Goal: Task Accomplishment & Management: Use online tool/utility

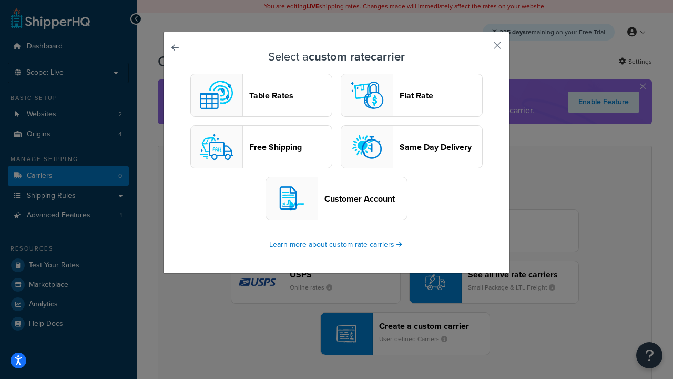
click at [261, 95] on header "Table Rates" at bounding box center [290, 95] width 83 height 10
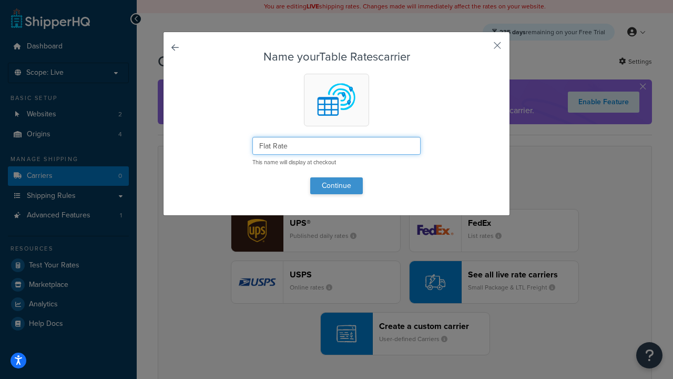
type input "Flat Rate"
click at [337, 185] on button "Continue" at bounding box center [336, 185] width 53 height 17
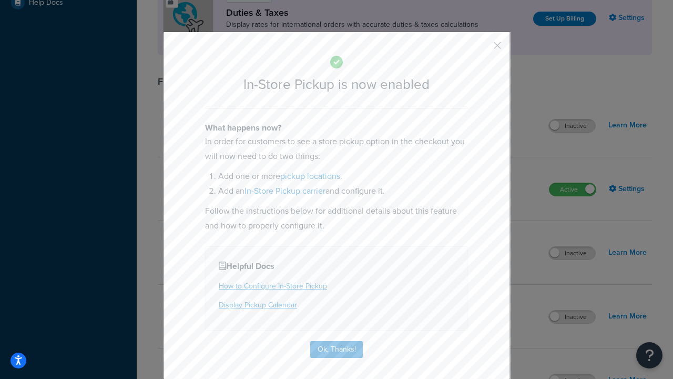
click at [482, 49] on button "button" at bounding box center [482, 49] width 3 height 3
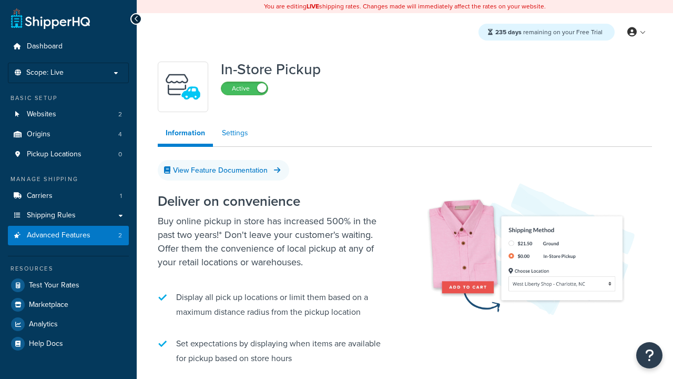
click at [235, 133] on link "Settings" at bounding box center [235, 133] width 42 height 21
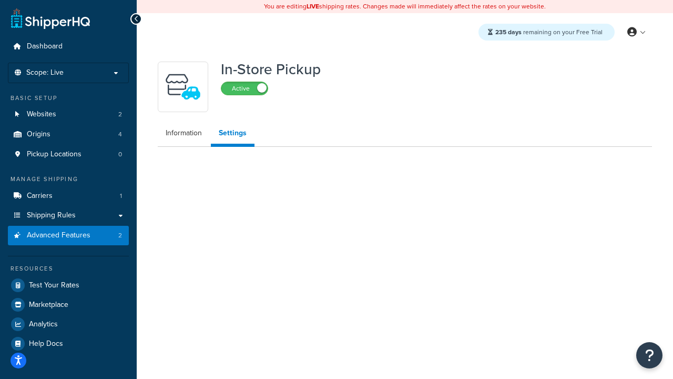
select select "inline"
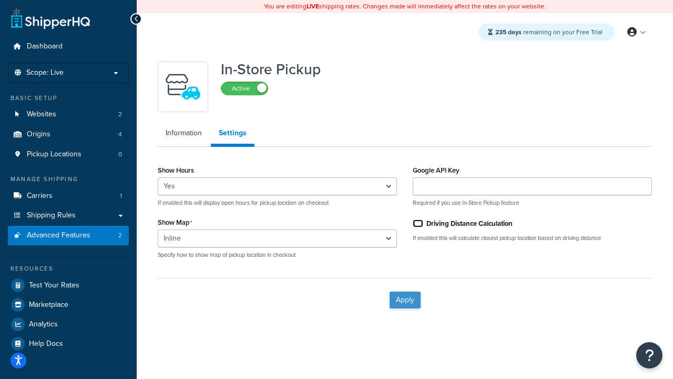
click at [418, 223] on input "Driving Distance Calculation" at bounding box center [418, 223] width 11 height 8
checkbox input "true"
click at [405, 299] on button "Apply" at bounding box center [405, 299] width 31 height 17
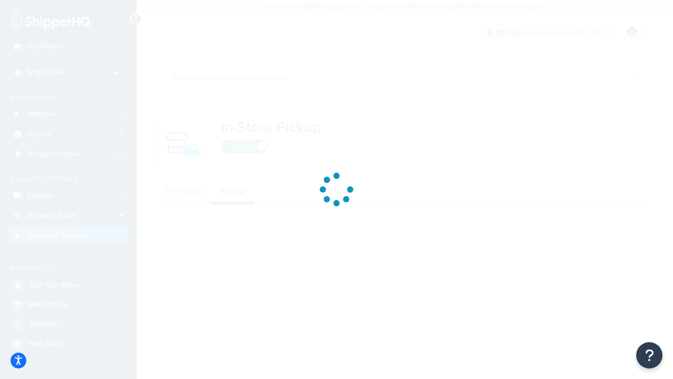
select select "inline"
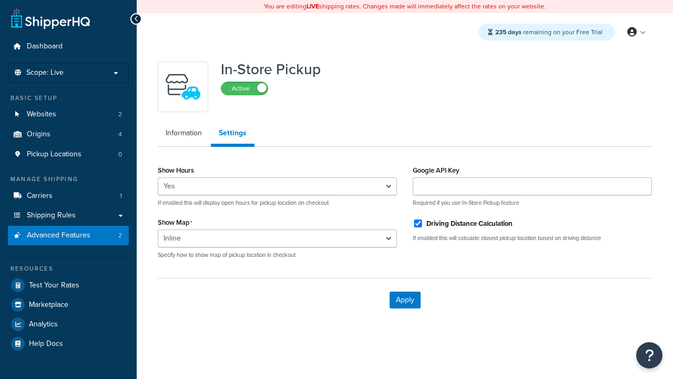
select select "inline"
click at [54, 154] on span "Pickup Locations" at bounding box center [54, 154] width 55 height 9
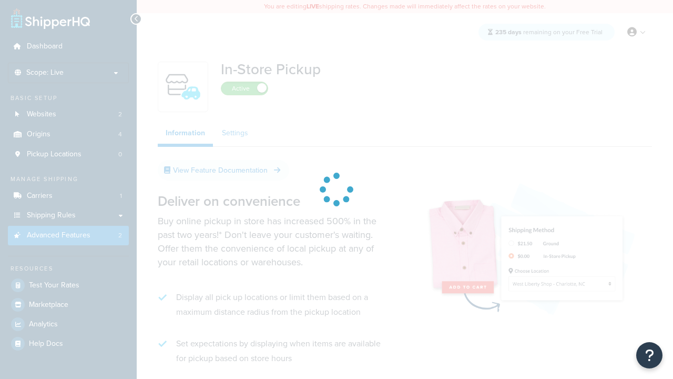
click at [235, 133] on link "Settings" at bounding box center [235, 133] width 42 height 21
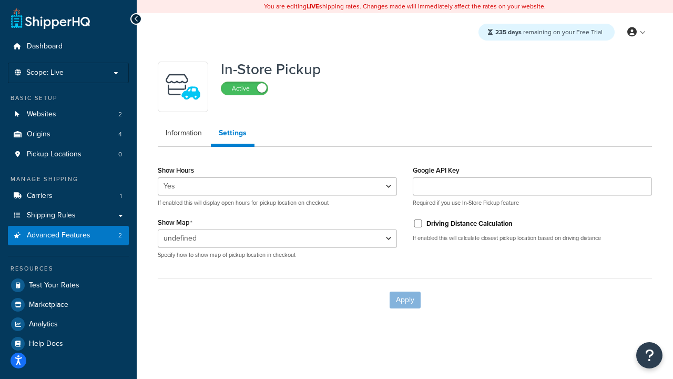
select select "inline"
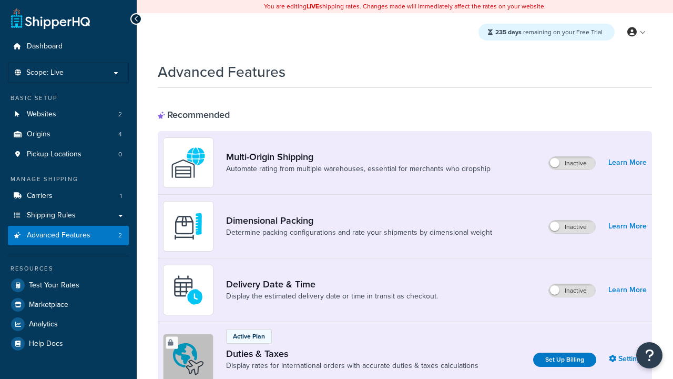
scroll to position [341, 0]
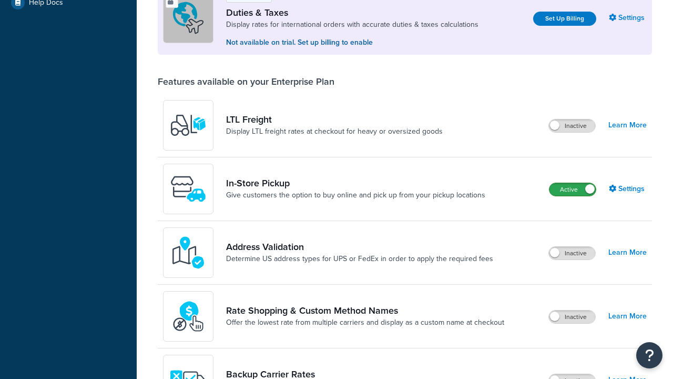
scroll to position [321, 0]
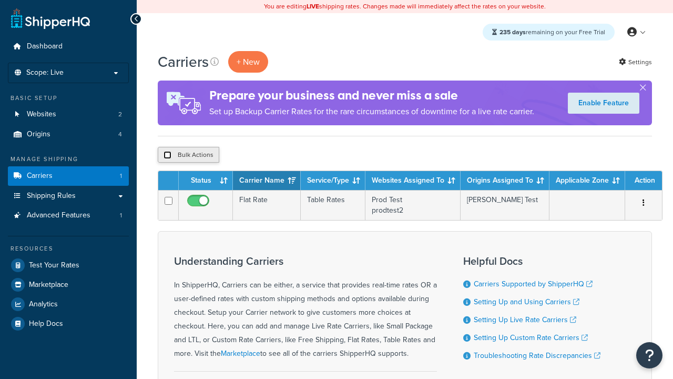
click at [167, 155] on input "checkbox" at bounding box center [168, 155] width 8 height 8
checkbox input "true"
click at [0, 0] on button "Delete" at bounding box center [0, 0] width 0 height 0
